Goal: Task Accomplishment & Management: Complete application form

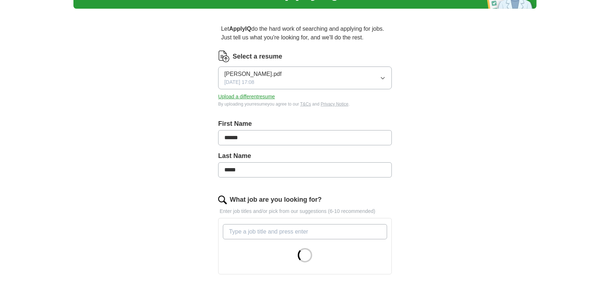
click at [385, 77] on icon "button" at bounding box center [383, 78] width 6 height 6
click at [422, 104] on div "ApplyIQ Let ApplyIQ do the hard work of searching and applying for jobs. Just t…" at bounding box center [304, 205] width 463 height 463
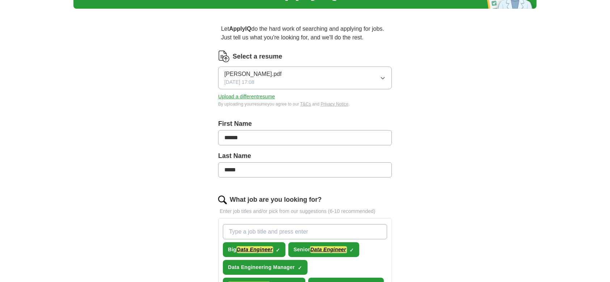
click at [251, 95] on button "Upload a different resume" at bounding box center [246, 97] width 57 height 8
click at [381, 74] on button "[PERSON_NAME].pdf [DATE] 15:58" at bounding box center [305, 78] width 174 height 23
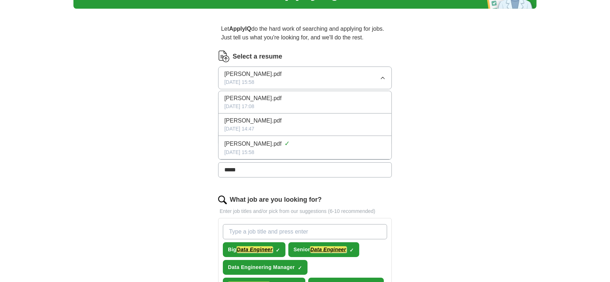
click at [333, 152] on div "[DATE] 15:58" at bounding box center [304, 153] width 161 height 8
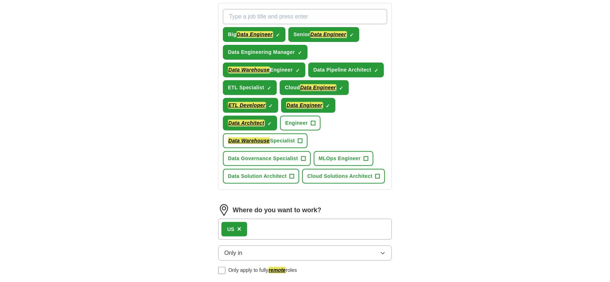
scroll to position [241, 0]
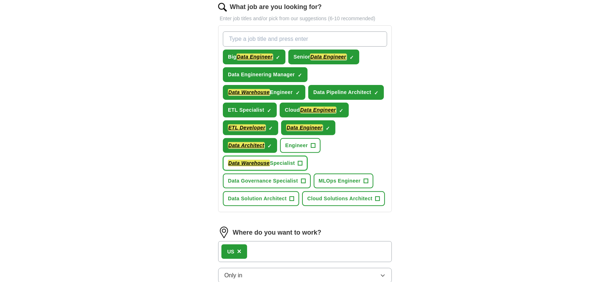
click at [297, 163] on button "Data Warehouse Specialist +" at bounding box center [265, 163] width 85 height 15
click at [304, 179] on span "+" at bounding box center [303, 181] width 4 height 6
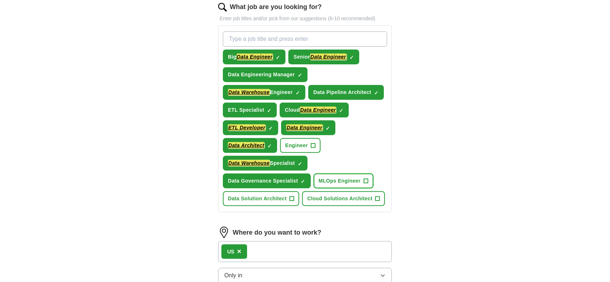
click at [369, 178] on button "MLOps Engineer +" at bounding box center [344, 181] width 60 height 15
click at [376, 200] on button "Cloud Solutions Architect +" at bounding box center [343, 198] width 83 height 15
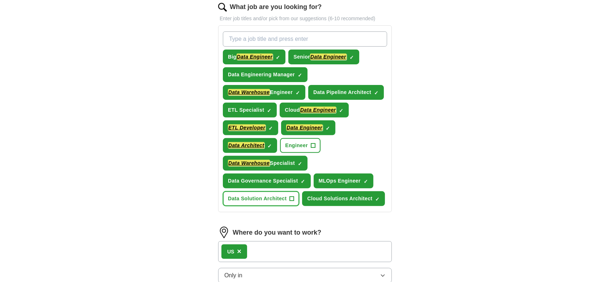
click at [293, 196] on span "+" at bounding box center [292, 199] width 4 height 6
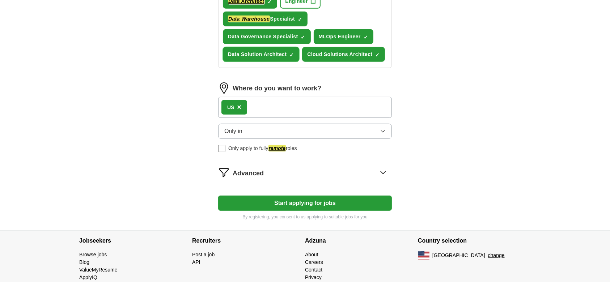
scroll to position [386, 0]
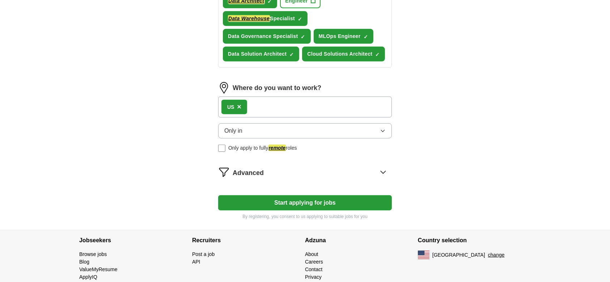
click at [248, 146] on span "Only apply to fully remote roles" at bounding box center [262, 148] width 69 height 8
click at [306, 200] on button "Start applying for jobs" at bounding box center [305, 202] width 174 height 15
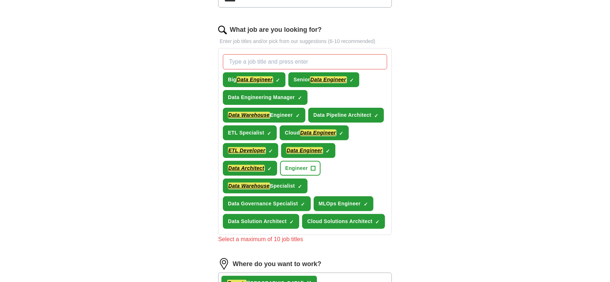
scroll to position [241, 0]
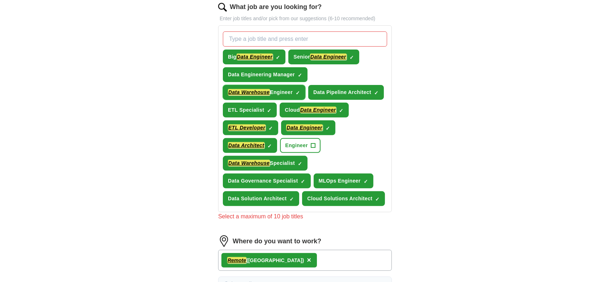
click at [0, 0] on span "×" at bounding box center [0, 0] width 0 height 0
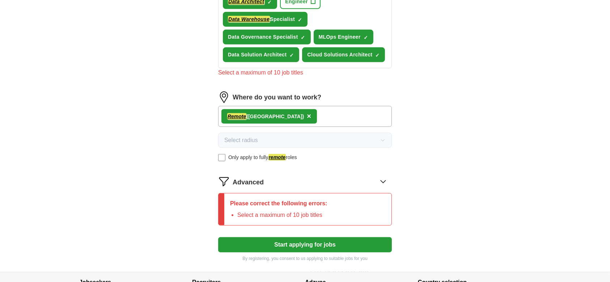
scroll to position [386, 0]
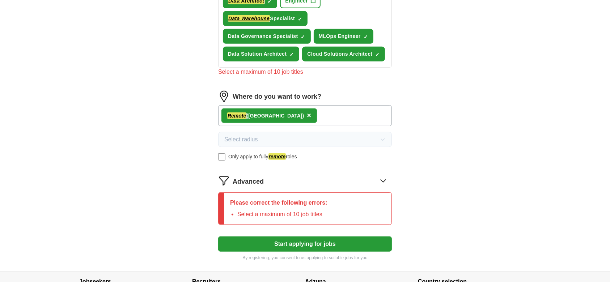
click at [332, 239] on button "Start applying for jobs" at bounding box center [305, 244] width 174 height 15
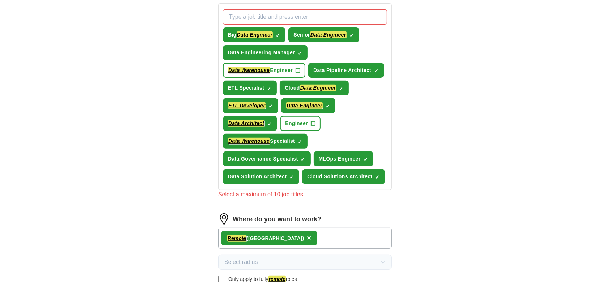
scroll to position [241, 0]
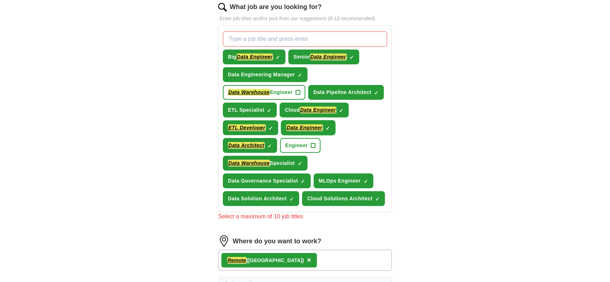
click at [0, 0] on span "×" at bounding box center [0, 0] width 0 height 0
click at [298, 73] on span "✓ ×" at bounding box center [300, 75] width 4 height 4
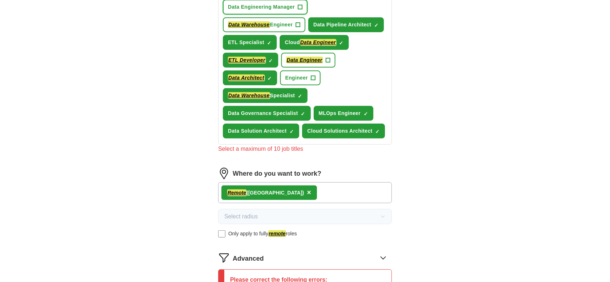
scroll to position [386, 0]
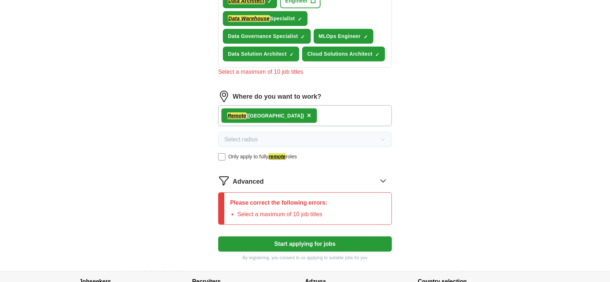
click at [289, 239] on button "Start applying for jobs" at bounding box center [305, 244] width 174 height 15
click at [290, 239] on button "Start applying for jobs" at bounding box center [305, 244] width 174 height 15
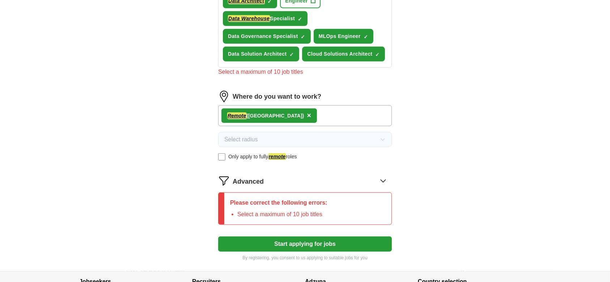
click at [290, 239] on button "Start applying for jobs" at bounding box center [305, 244] width 174 height 15
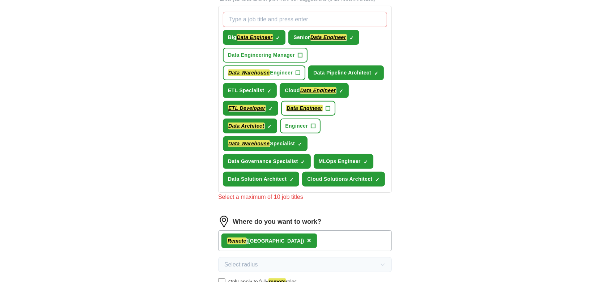
scroll to position [289, 0]
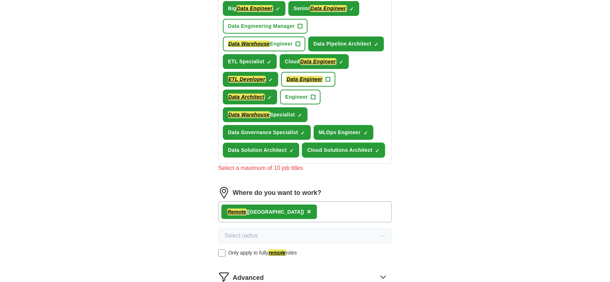
click at [0, 0] on span "×" at bounding box center [0, 0] width 0 height 0
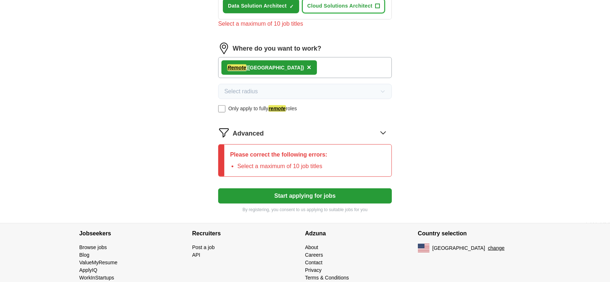
scroll to position [434, 0]
click at [302, 194] on button "Start applying for jobs" at bounding box center [305, 195] width 174 height 15
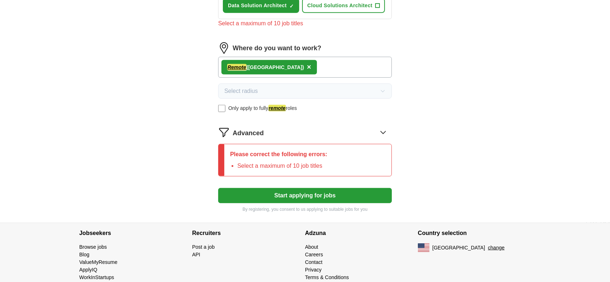
click at [302, 194] on button "Start applying for jobs" at bounding box center [305, 195] width 174 height 15
click at [302, 195] on button "Start applying for jobs" at bounding box center [305, 195] width 174 height 15
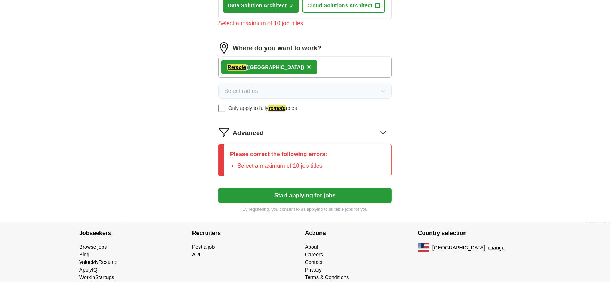
click at [302, 195] on button "Start applying for jobs" at bounding box center [305, 195] width 174 height 15
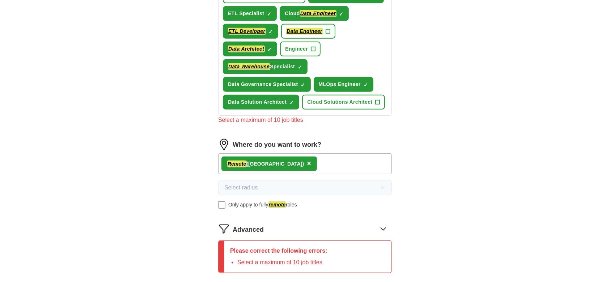
scroll to position [241, 0]
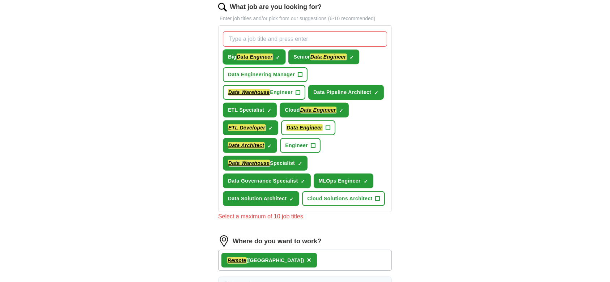
click at [0, 0] on span "×" at bounding box center [0, 0] width 0 height 0
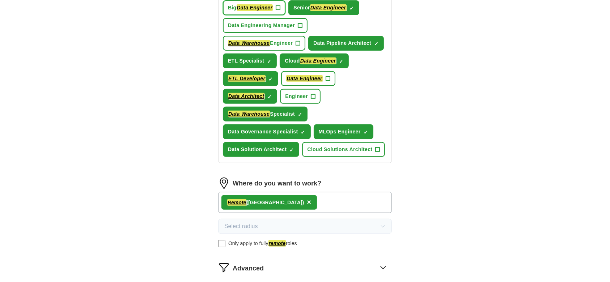
scroll to position [337, 0]
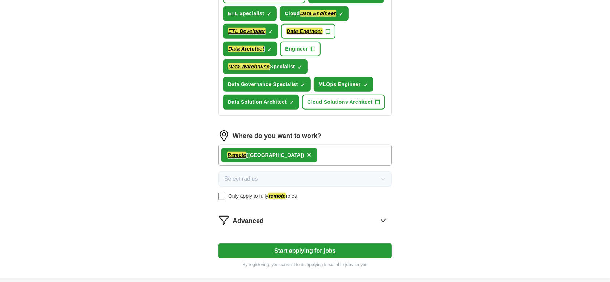
click at [292, 250] on button "Start applying for jobs" at bounding box center [305, 250] width 174 height 15
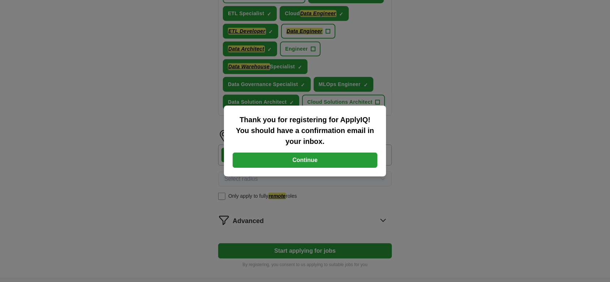
click at [321, 160] on button "Continue" at bounding box center [305, 160] width 145 height 15
